Goal: Information Seeking & Learning: Learn about a topic

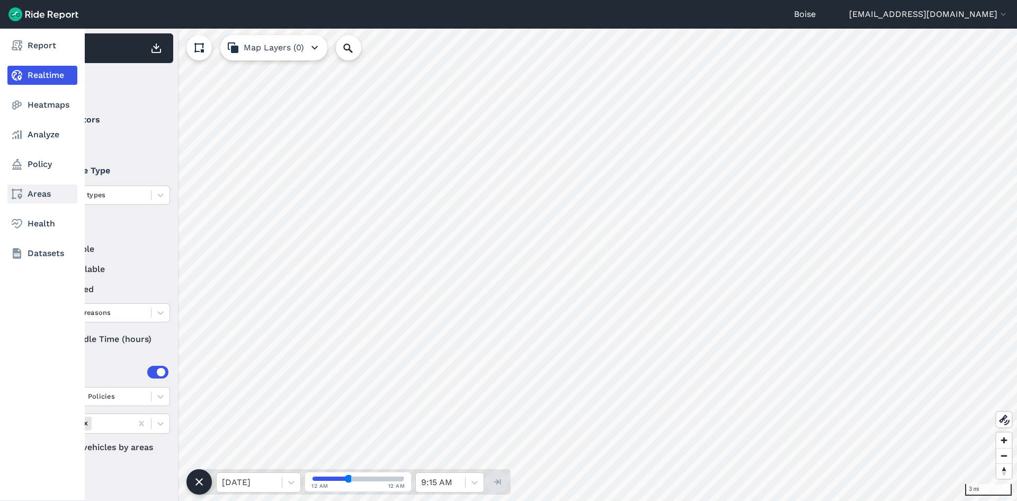
click at [50, 198] on link "Areas" at bounding box center [42, 193] width 70 height 19
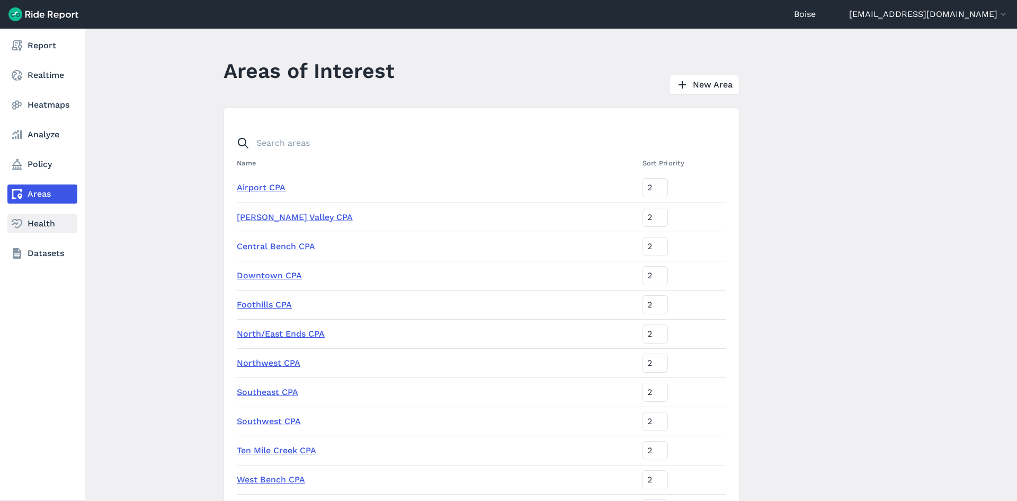
click at [48, 220] on link "Health" at bounding box center [42, 223] width 70 height 19
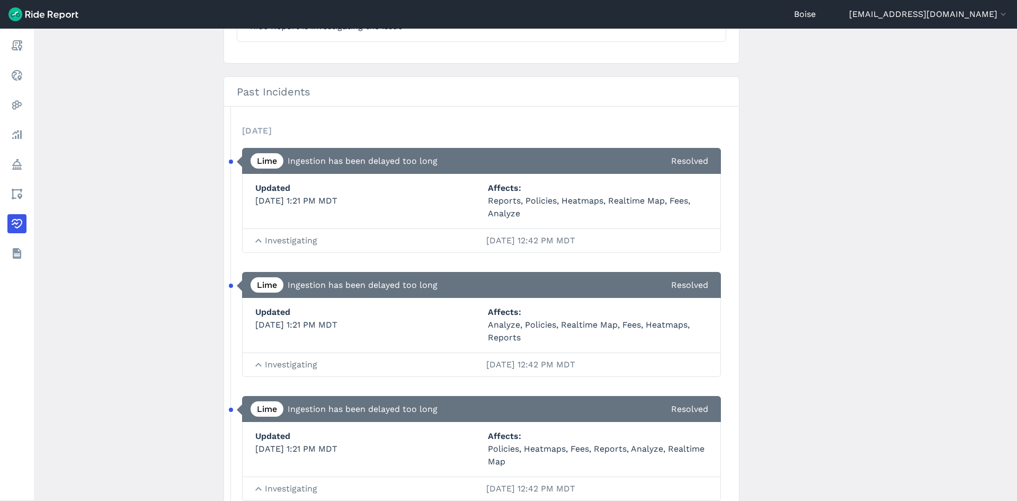
scroll to position [371, 0]
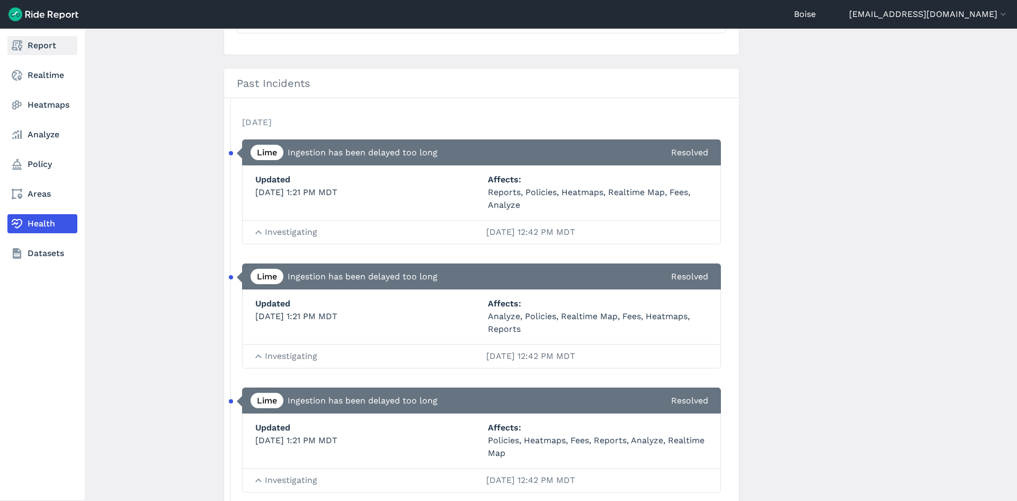
click at [43, 49] on link "Report" at bounding box center [42, 45] width 70 height 19
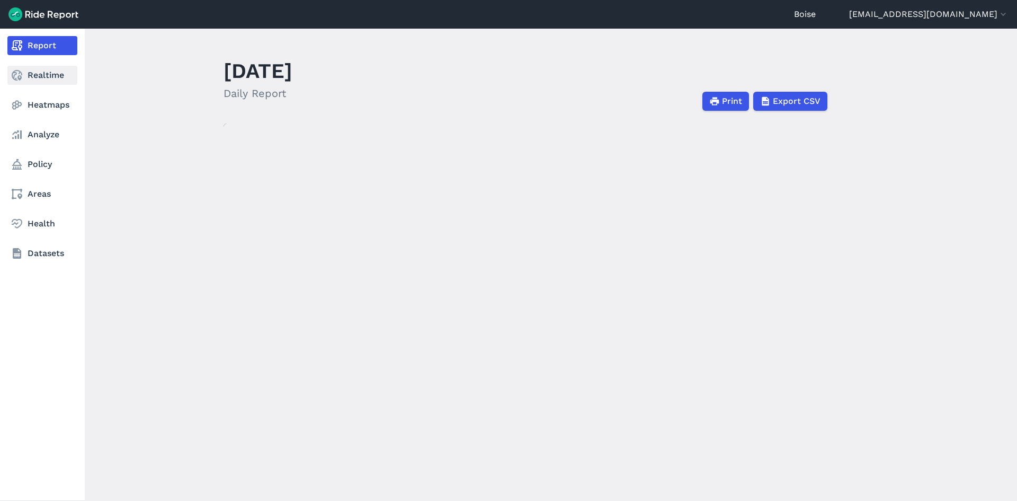
click at [40, 70] on link "Realtime" at bounding box center [42, 75] width 70 height 19
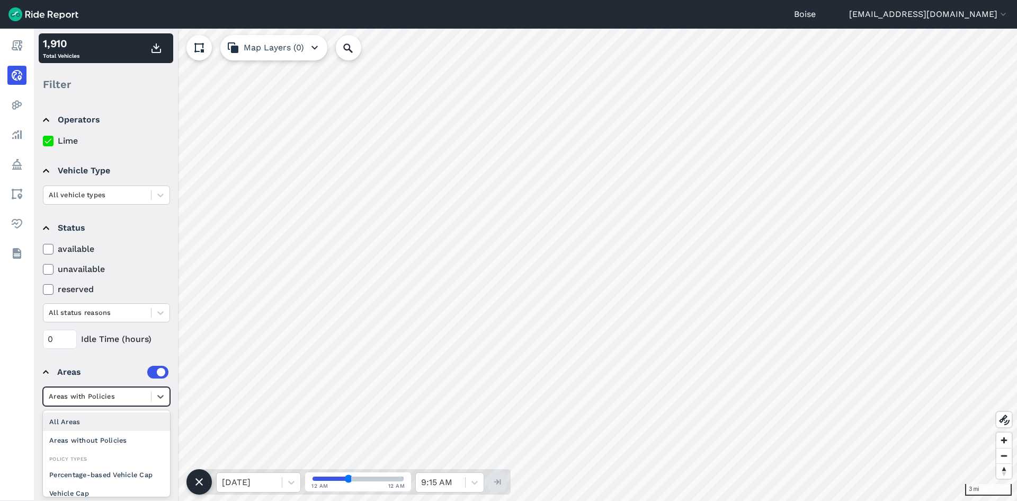
click at [128, 393] on div at bounding box center [97, 396] width 97 height 12
click at [115, 362] on summary "Areas" at bounding box center [106, 372] width 126 height 30
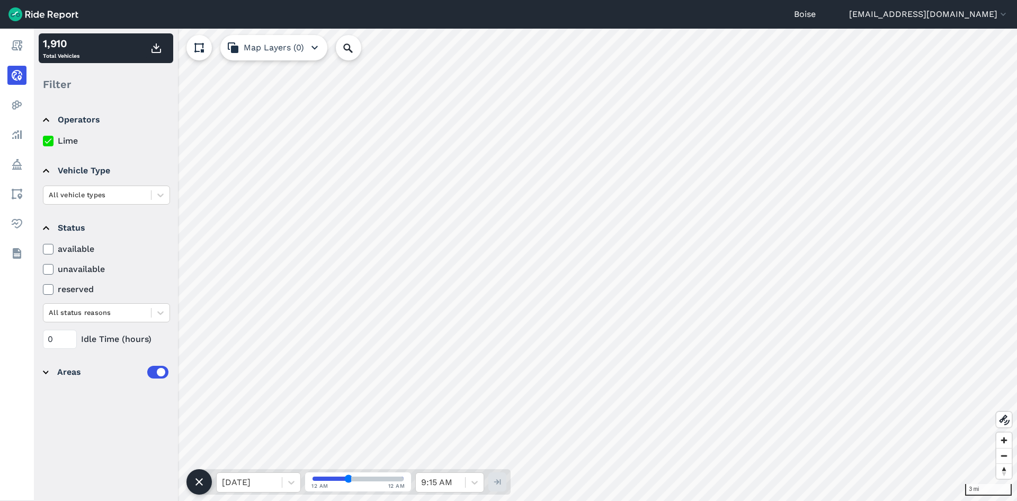
click at [113, 364] on summary "Areas" at bounding box center [106, 372] width 126 height 30
click at [321, 55] on button "Map Layers (0)" at bounding box center [273, 47] width 107 height 25
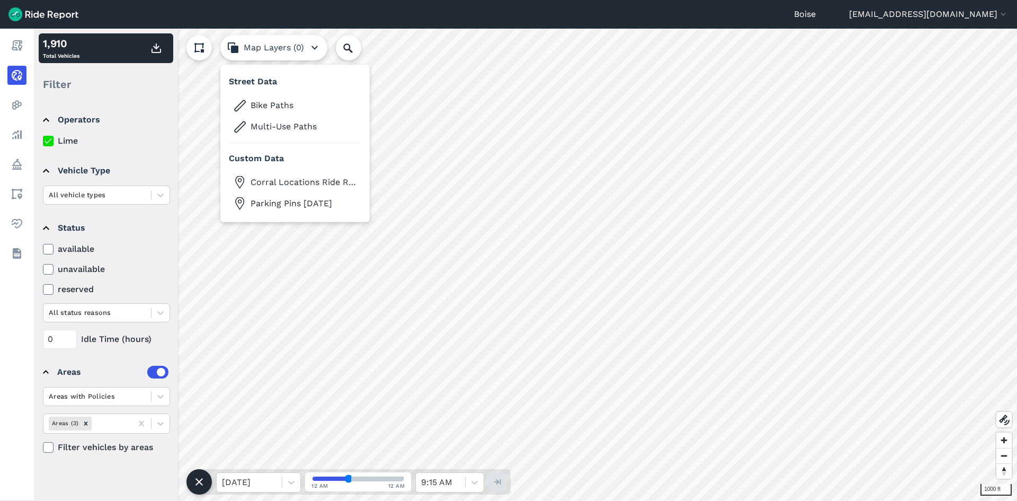
click at [312, 52] on icon "button" at bounding box center [314, 47] width 13 height 13
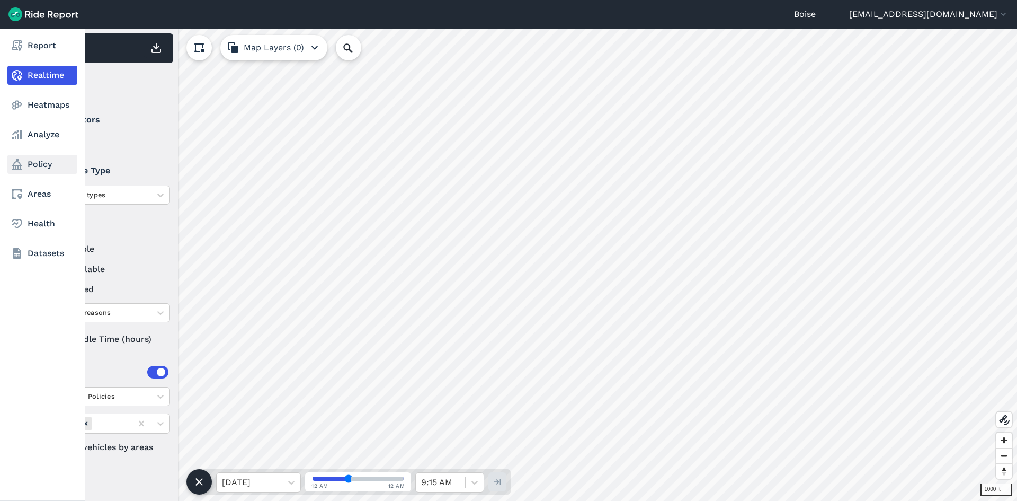
click at [49, 164] on link "Policy" at bounding box center [42, 164] width 70 height 19
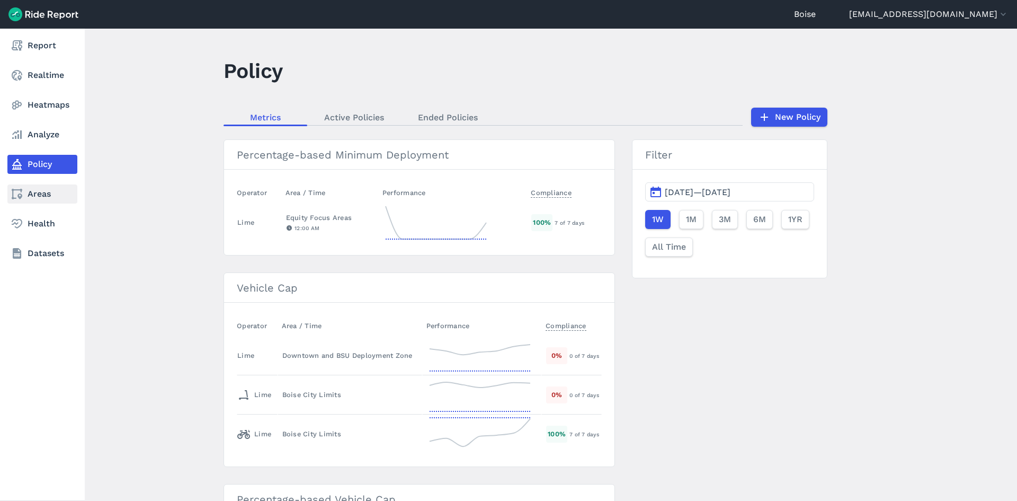
click at [50, 189] on link "Areas" at bounding box center [42, 193] width 70 height 19
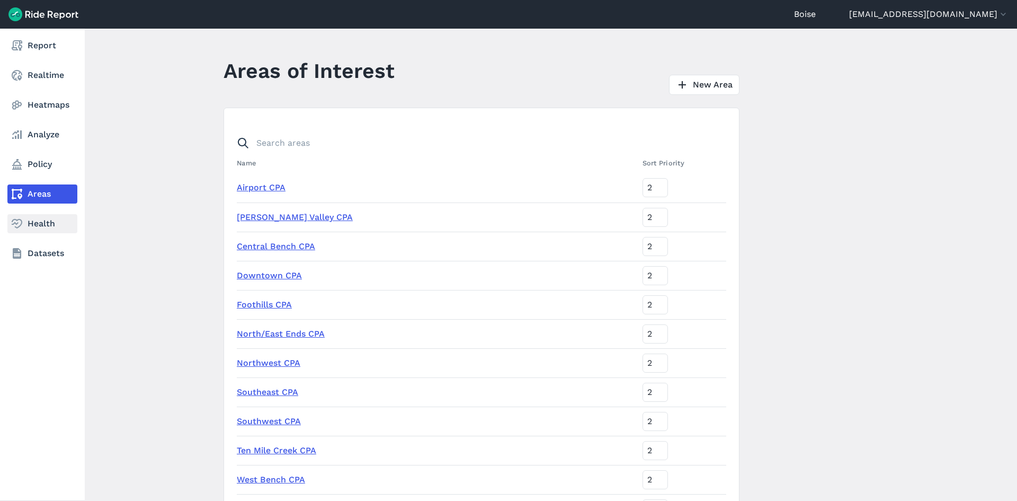
click at [50, 223] on link "Health" at bounding box center [42, 223] width 70 height 19
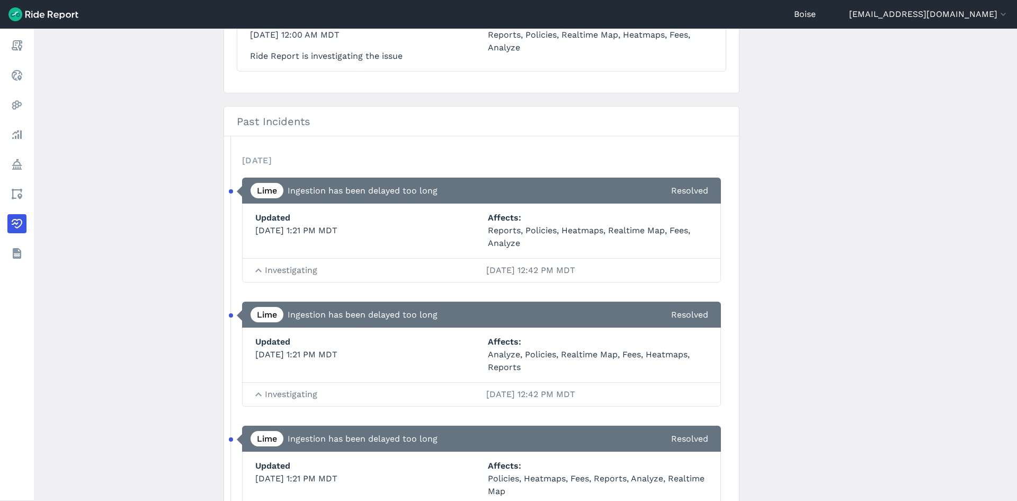
scroll to position [159, 0]
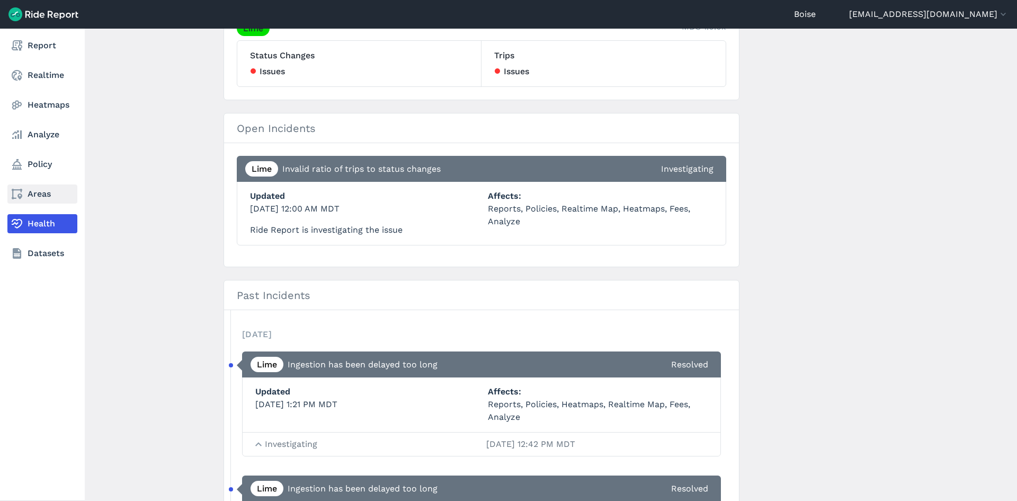
click at [25, 192] on link "Areas" at bounding box center [42, 193] width 70 height 19
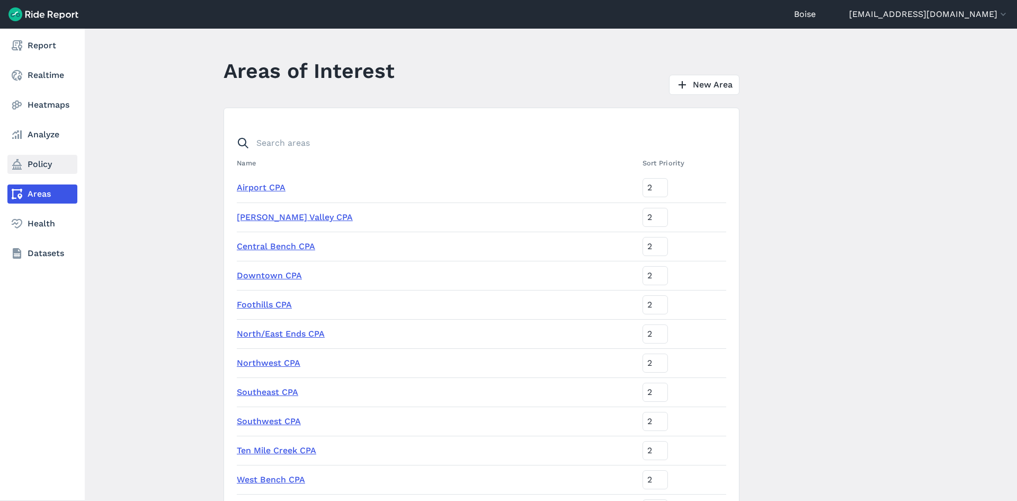
click at [34, 167] on link "Policy" at bounding box center [42, 164] width 70 height 19
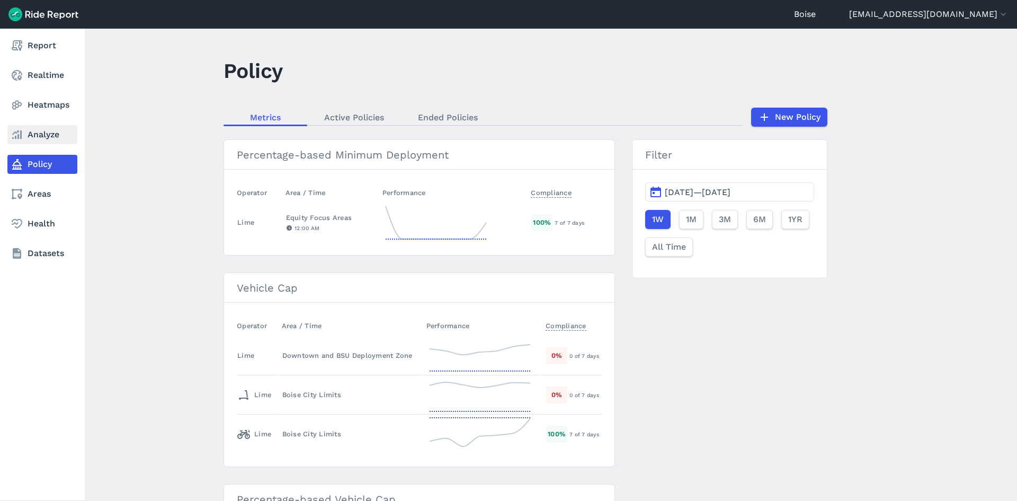
click at [34, 139] on link "Analyze" at bounding box center [42, 134] width 70 height 19
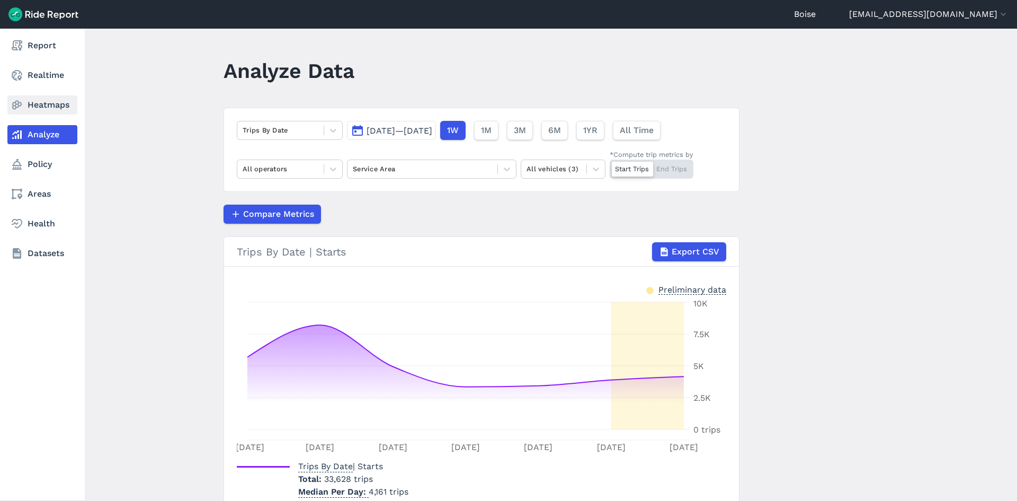
click at [52, 110] on link "Heatmaps" at bounding box center [42, 104] width 70 height 19
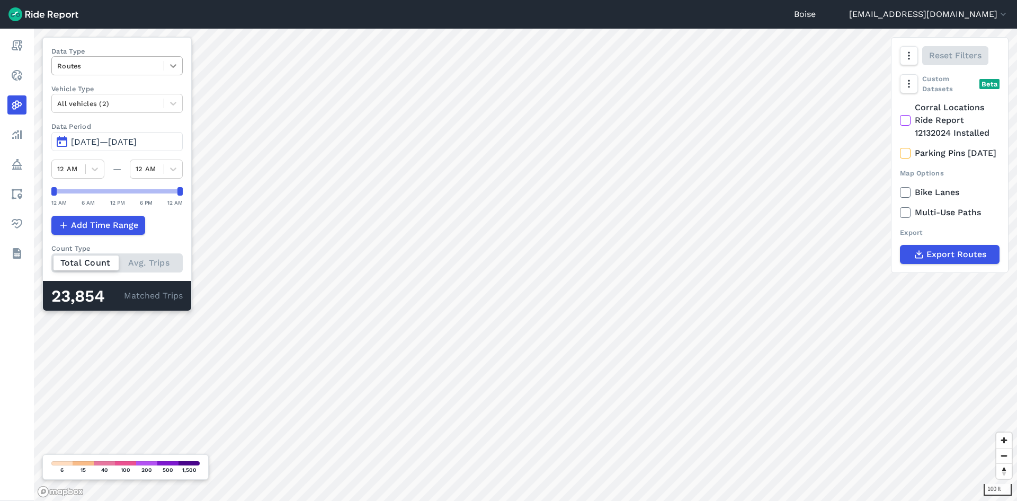
click at [179, 67] on icon at bounding box center [173, 65] width 11 height 11
click at [909, 79] on icon "button" at bounding box center [908, 83] width 11 height 11
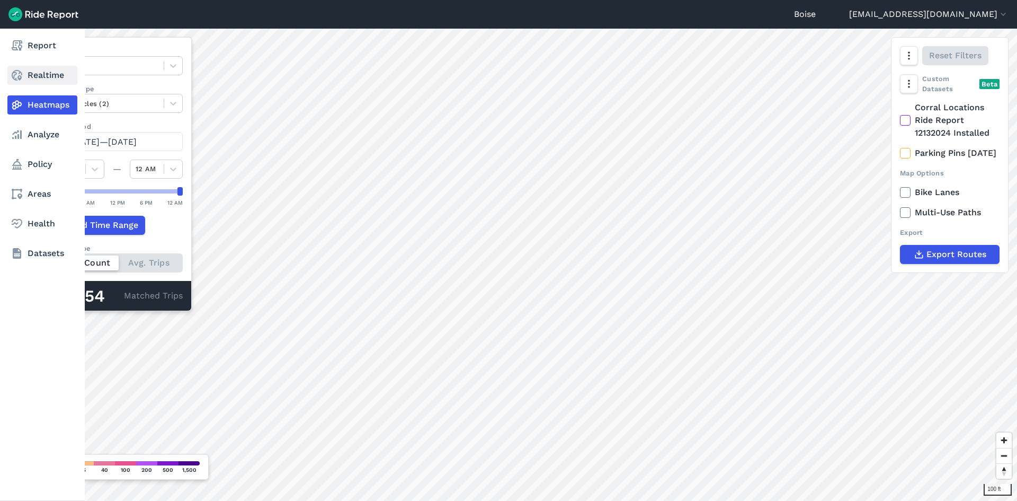
click at [40, 77] on link "Realtime" at bounding box center [42, 75] width 70 height 19
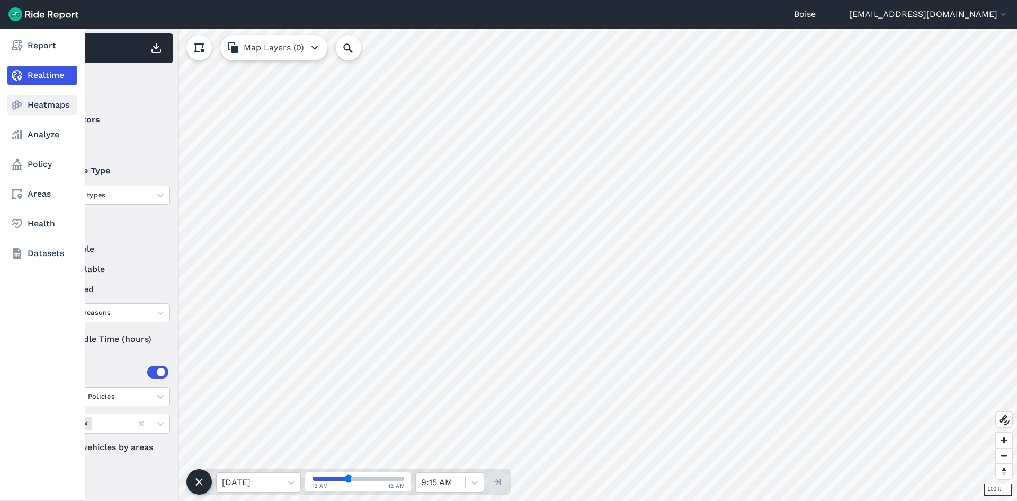
click at [48, 101] on link "Heatmaps" at bounding box center [42, 104] width 70 height 19
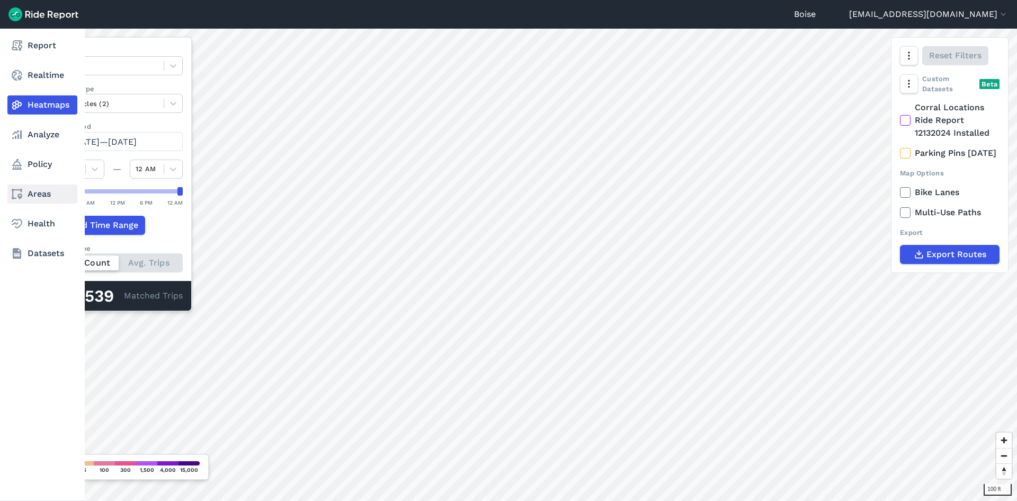
click at [45, 197] on link "Areas" at bounding box center [42, 193] width 70 height 19
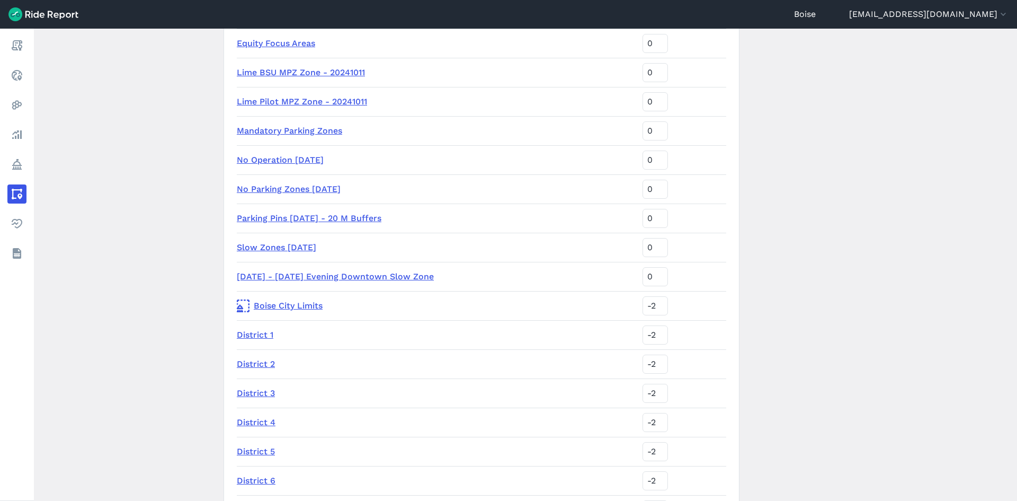
scroll to position [583, 0]
click at [314, 159] on link "No Operation [DATE]" at bounding box center [280, 159] width 87 height 10
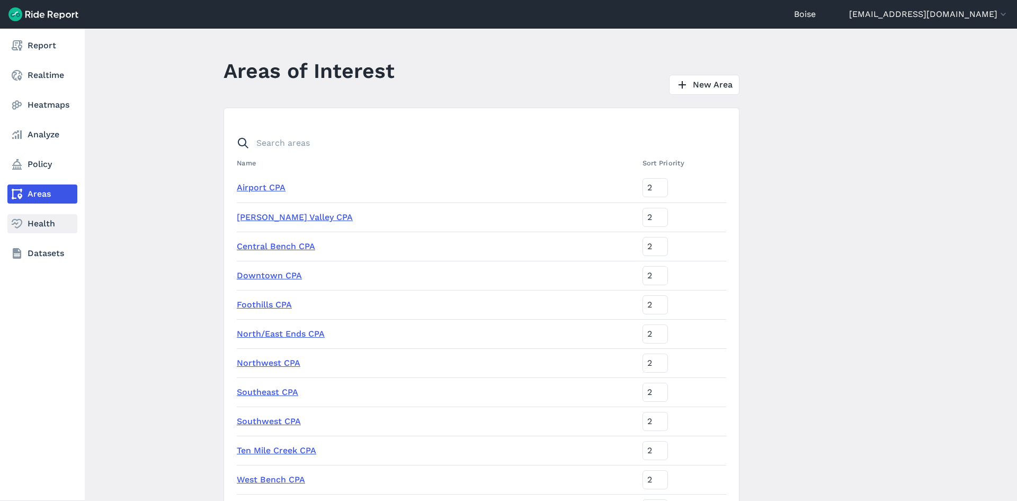
click at [37, 220] on link "Health" at bounding box center [42, 223] width 70 height 19
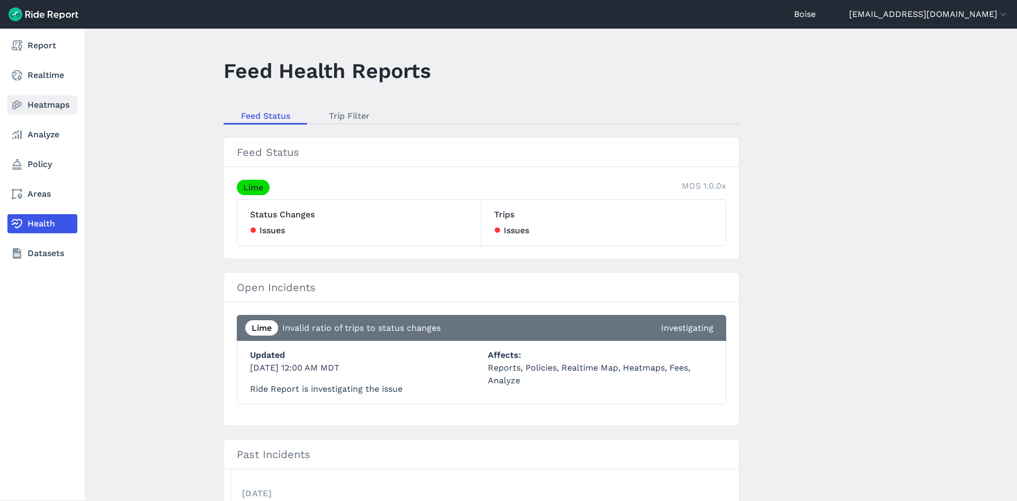
click at [26, 103] on link "Heatmaps" at bounding box center [42, 104] width 70 height 19
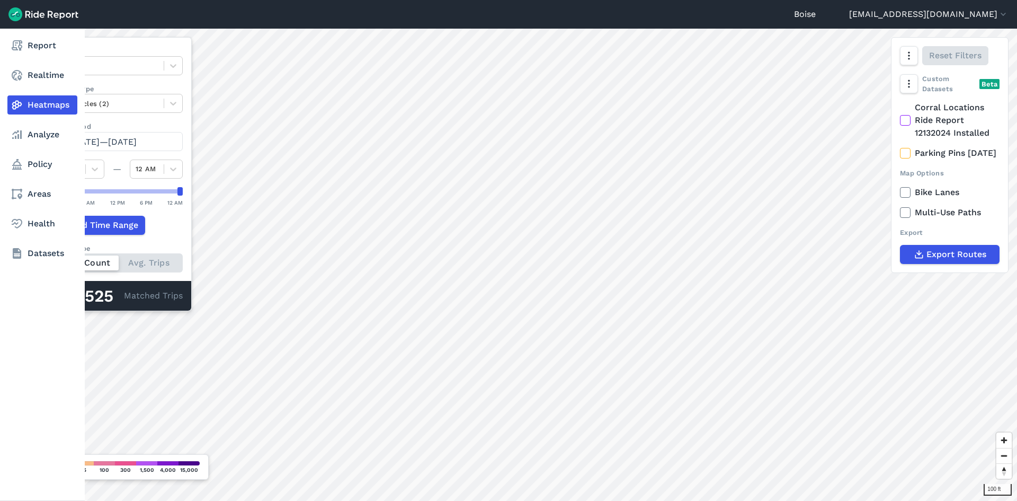
click at [37, 86] on nav "Report Realtime Heatmaps Analyze Policy Areas Health Datasets" at bounding box center [42, 150] width 85 height 242
click at [36, 72] on link "Realtime" at bounding box center [42, 75] width 70 height 19
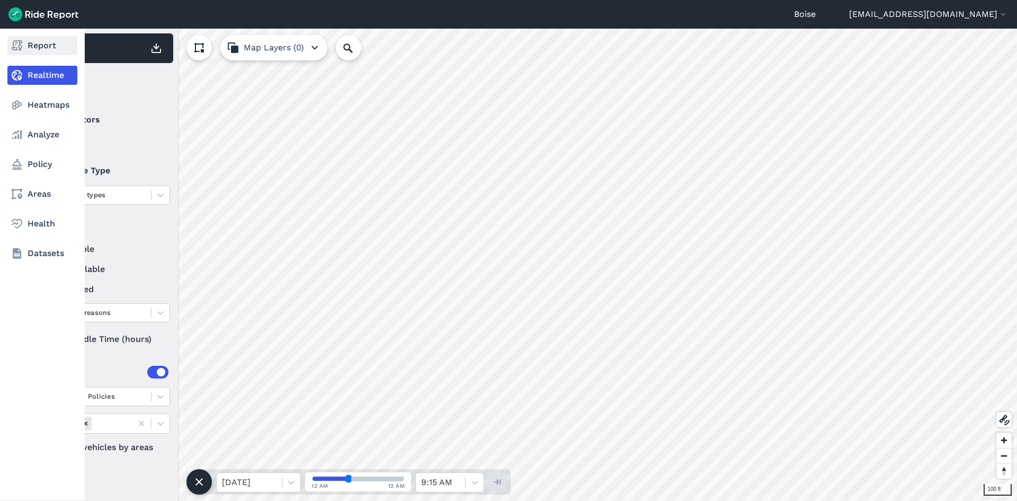
click at [27, 44] on link "Report" at bounding box center [42, 45] width 70 height 19
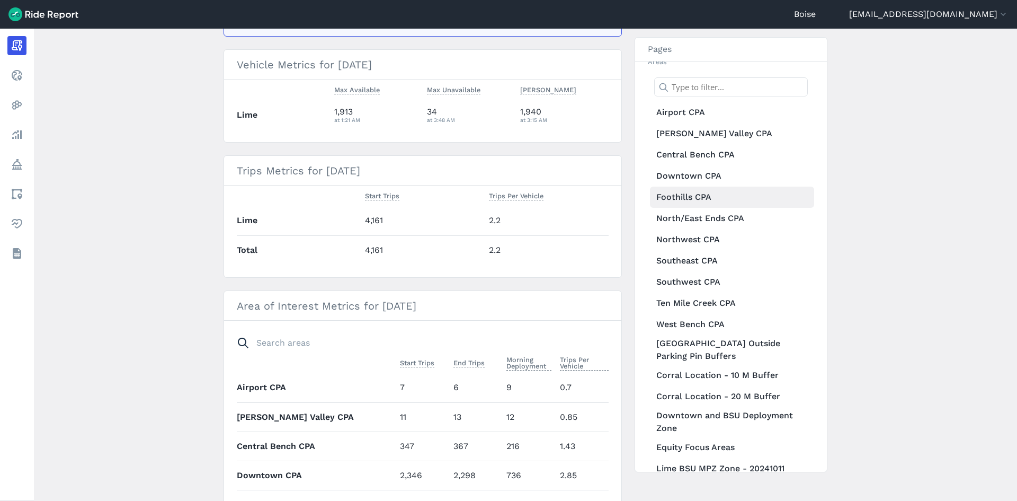
scroll to position [371, 0]
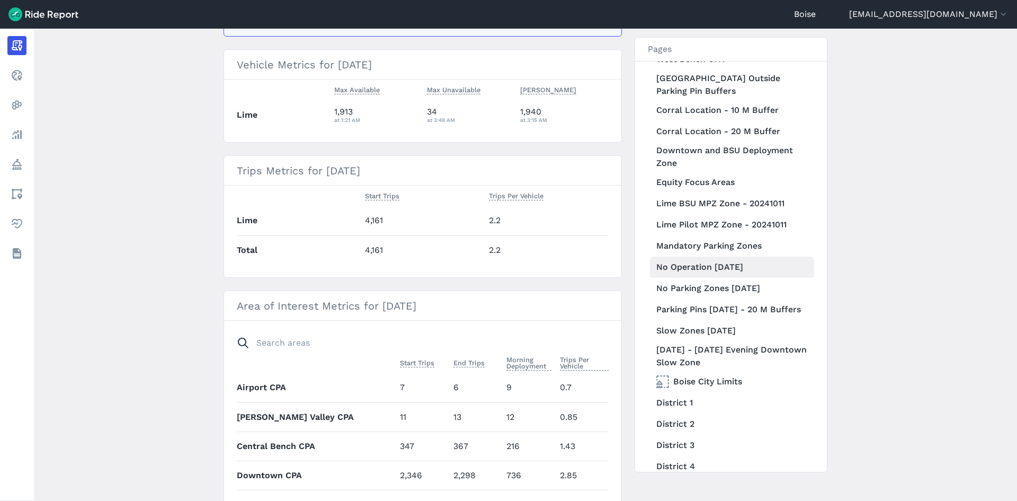
click at [746, 266] on link "No Operation [DATE]" at bounding box center [732, 266] width 164 height 21
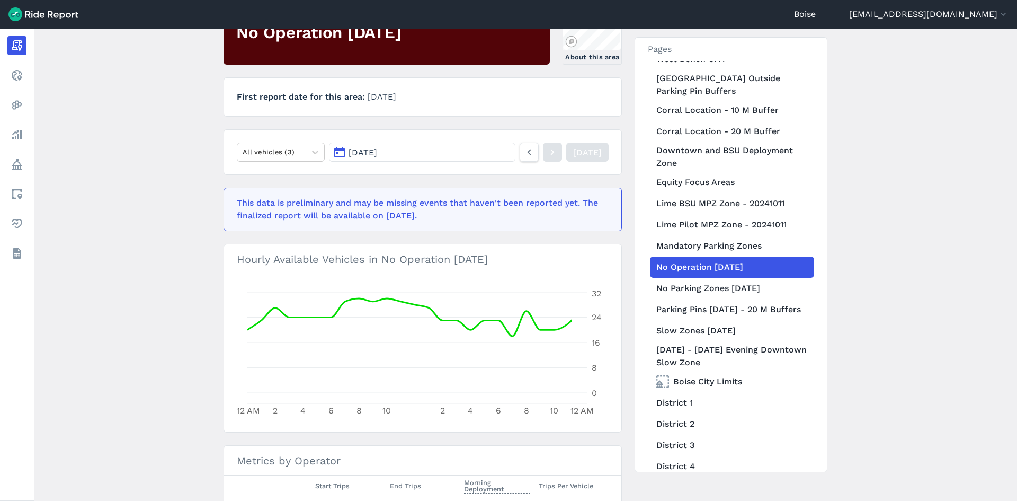
scroll to position [15, 0]
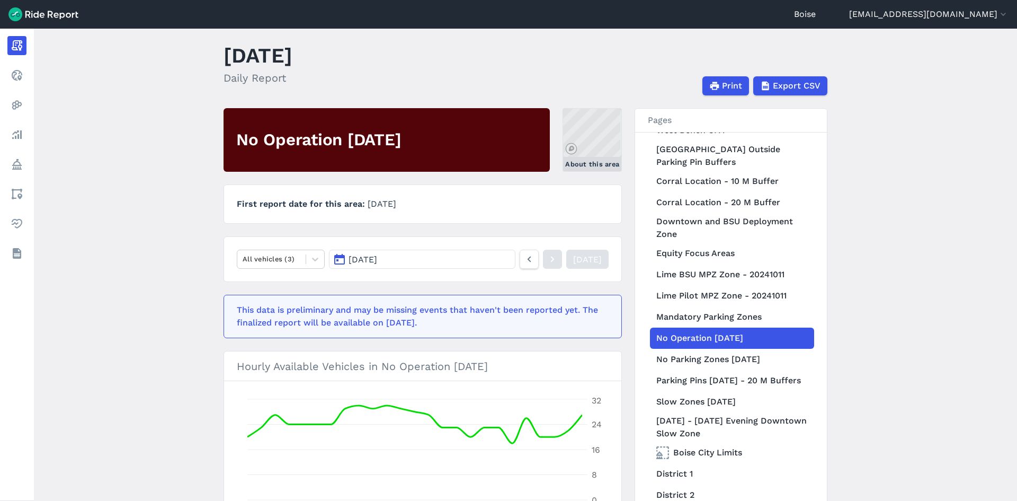
click at [574, 138] on link "About this area" at bounding box center [592, 140] width 59 height 64
